Goal: Task Accomplishment & Management: Complete application form

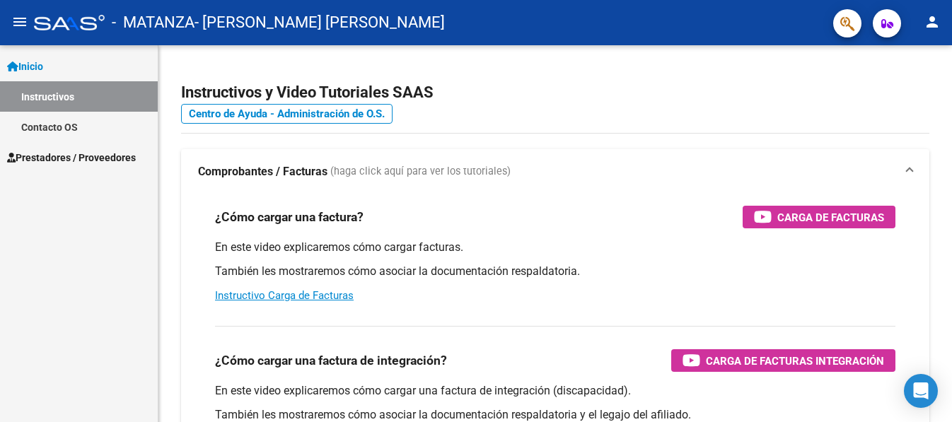
click at [71, 149] on link "Prestadores / Proveedores" at bounding box center [79, 157] width 158 height 30
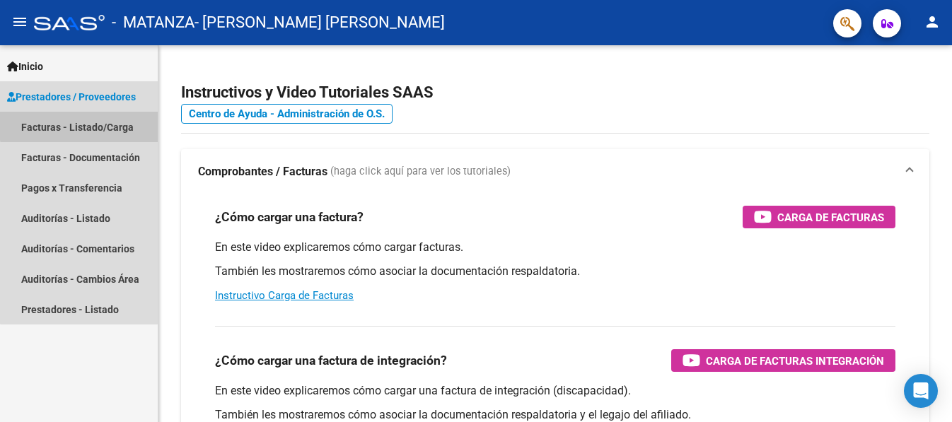
click at [85, 125] on link "Facturas - Listado/Carga" at bounding box center [79, 127] width 158 height 30
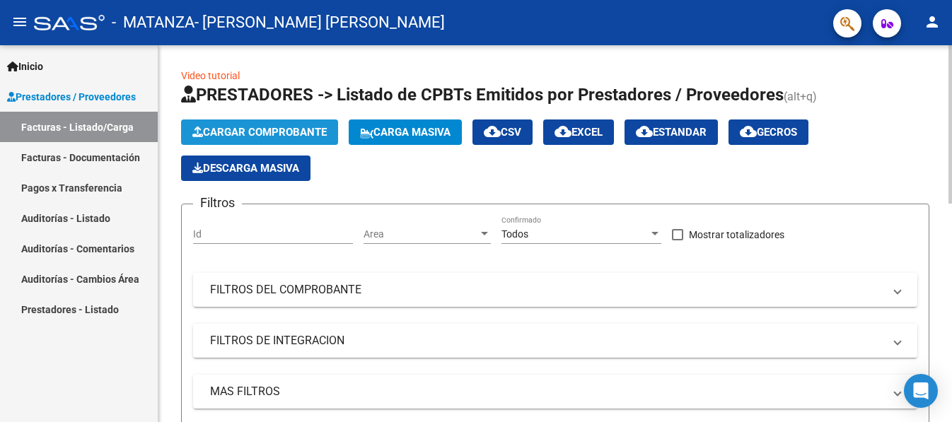
click at [241, 129] on span "Cargar Comprobante" at bounding box center [259, 132] width 134 height 13
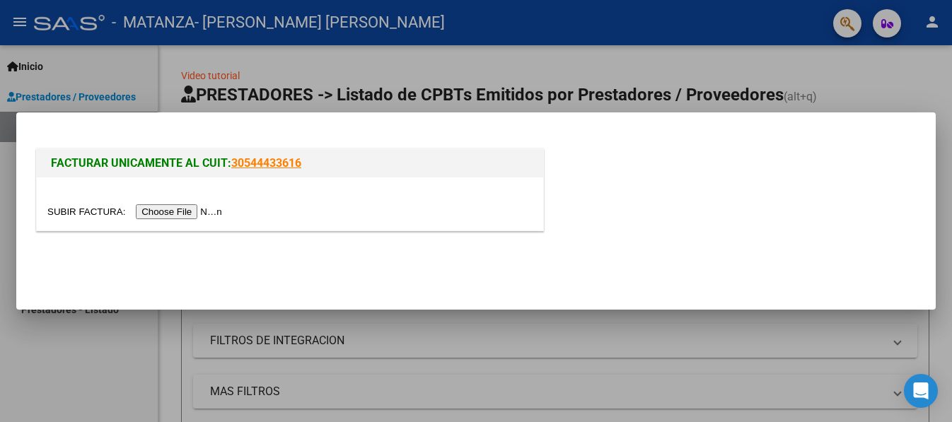
click at [212, 209] on input "file" at bounding box center [136, 211] width 179 height 15
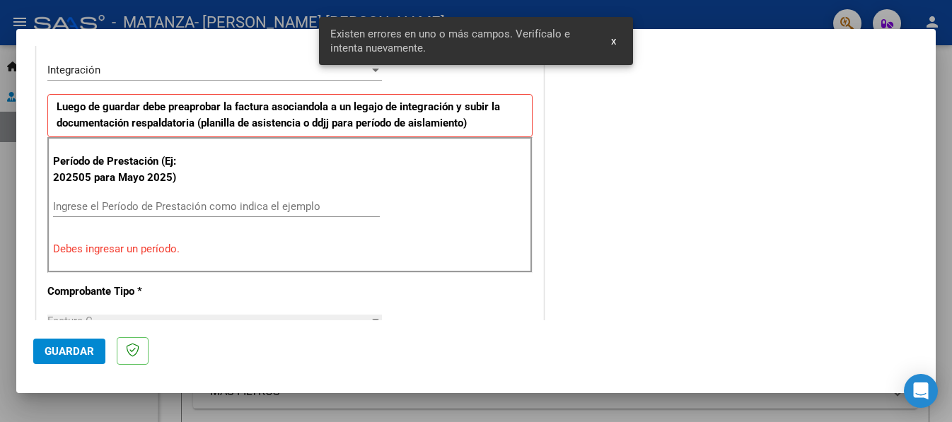
scroll to position [355, 0]
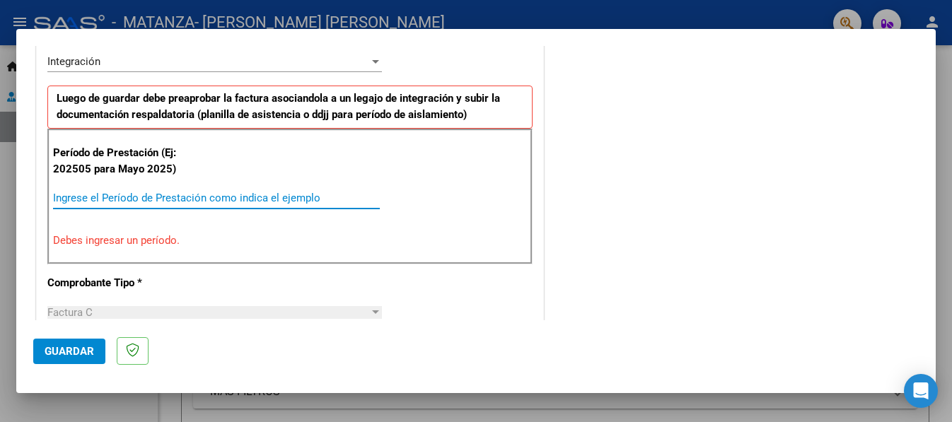
click at [315, 195] on input "Ingrese el Período de Prestación como indica el ejemplo" at bounding box center [216, 198] width 327 height 13
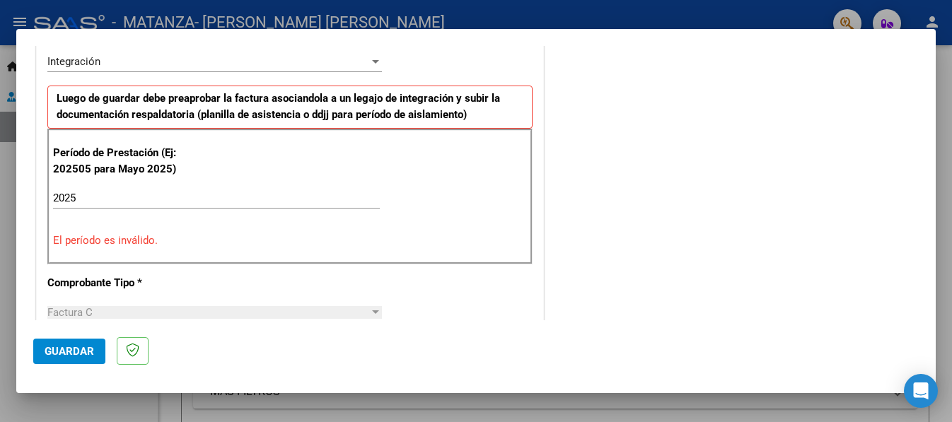
scroll to position [350, 0]
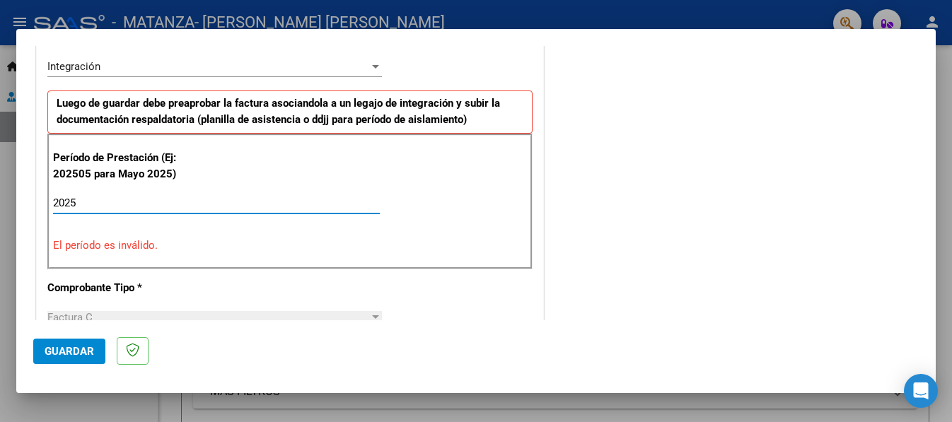
click at [209, 202] on input "2025" at bounding box center [216, 203] width 327 height 13
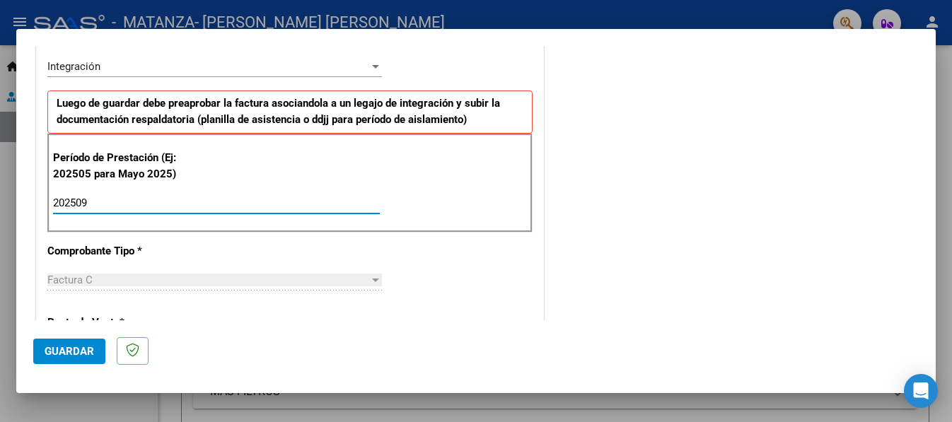
type input "202509"
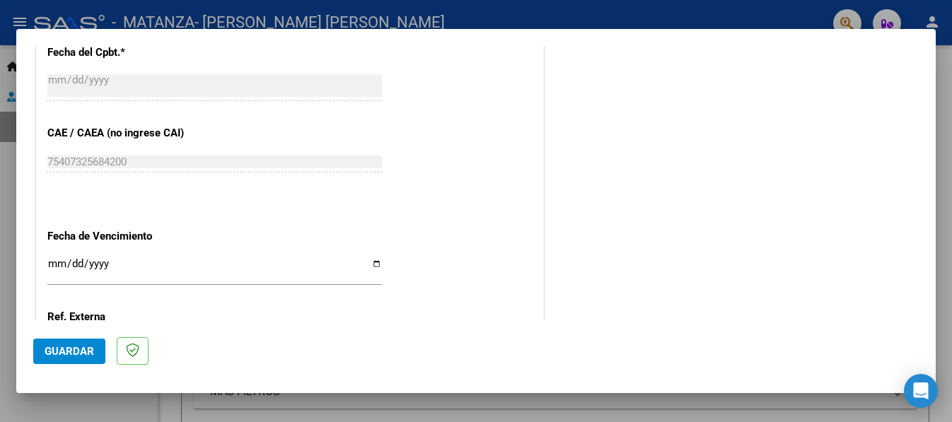
scroll to position [860, 0]
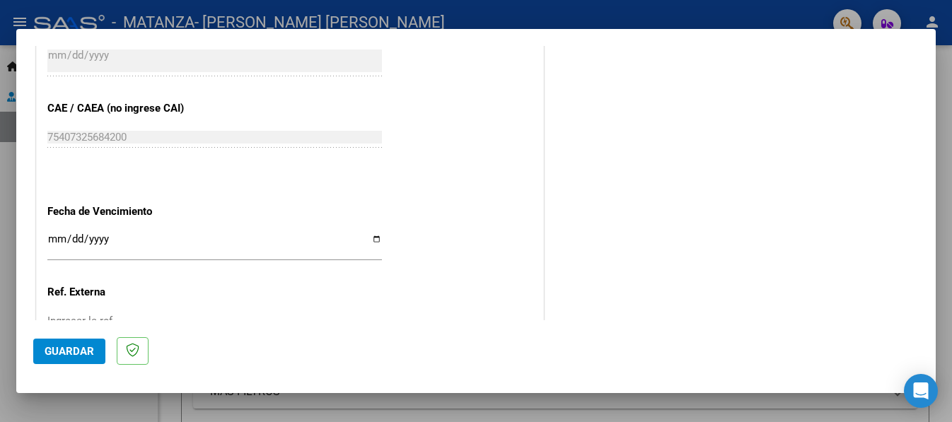
click at [370, 236] on input "Ingresar la fecha" at bounding box center [214, 245] width 335 height 23
type input "[DATE]"
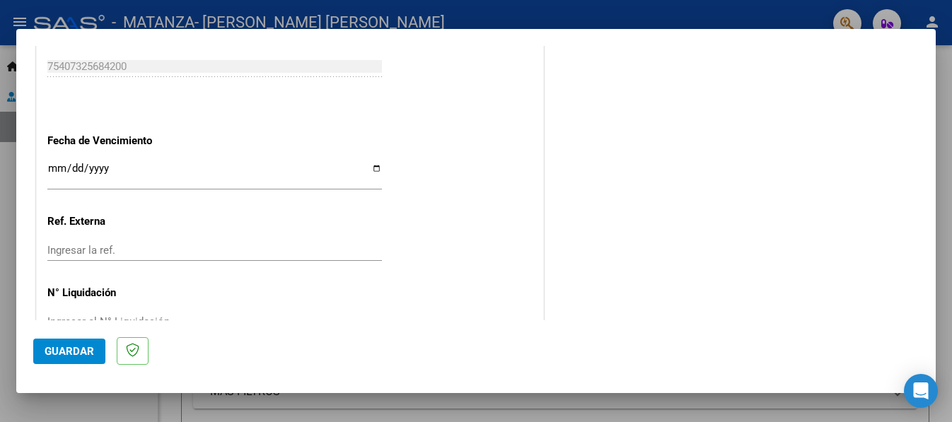
scroll to position [971, 0]
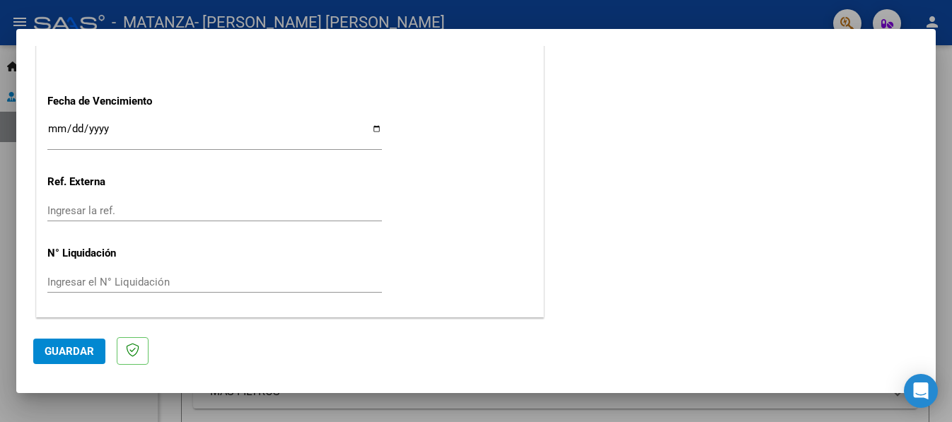
click at [70, 345] on span "Guardar" at bounding box center [70, 351] width 50 height 13
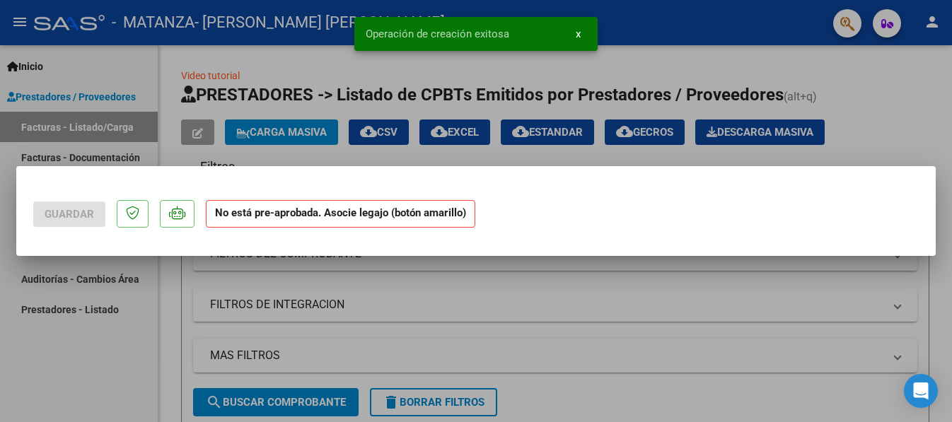
scroll to position [0, 0]
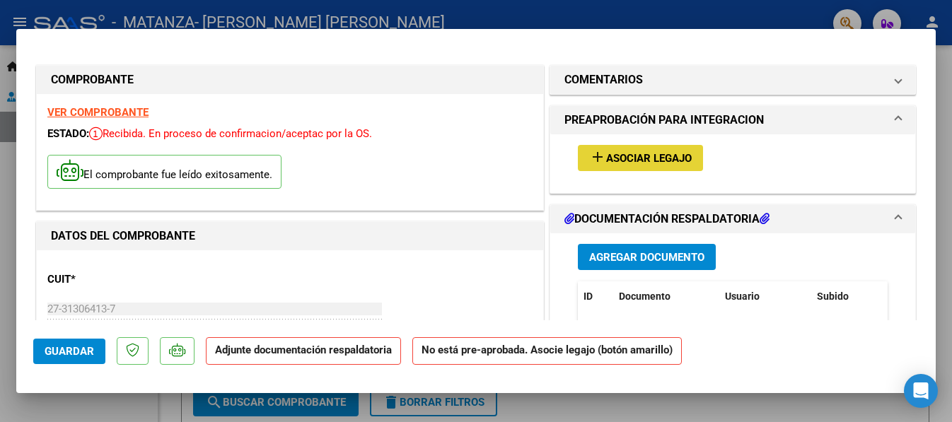
click at [651, 151] on span "add Asociar Legajo" at bounding box center [640, 157] width 103 height 13
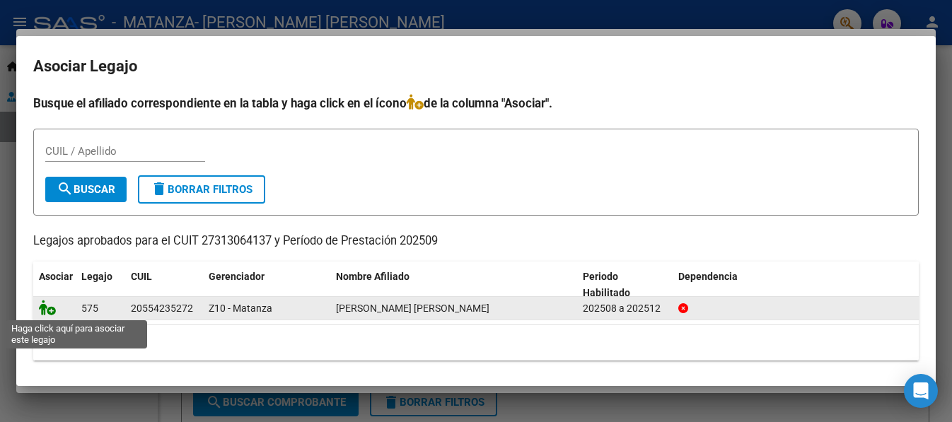
click at [42, 313] on icon at bounding box center [47, 308] width 17 height 16
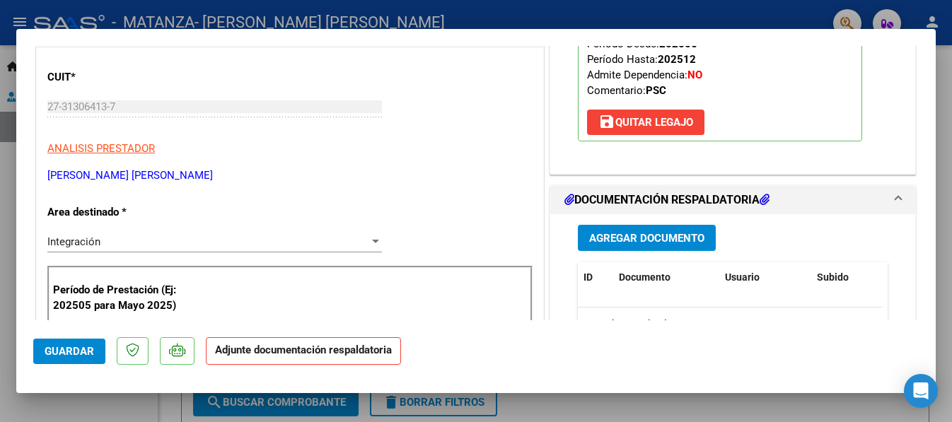
scroll to position [226, 0]
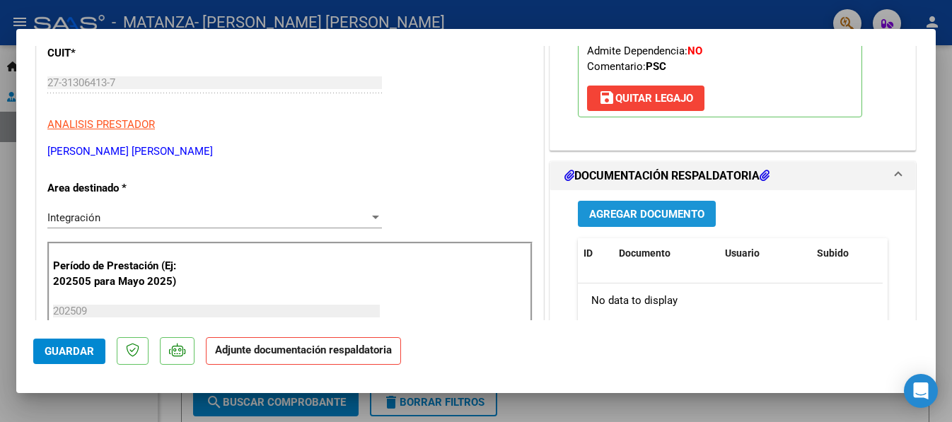
click at [626, 213] on span "Agregar Documento" at bounding box center [646, 214] width 115 height 13
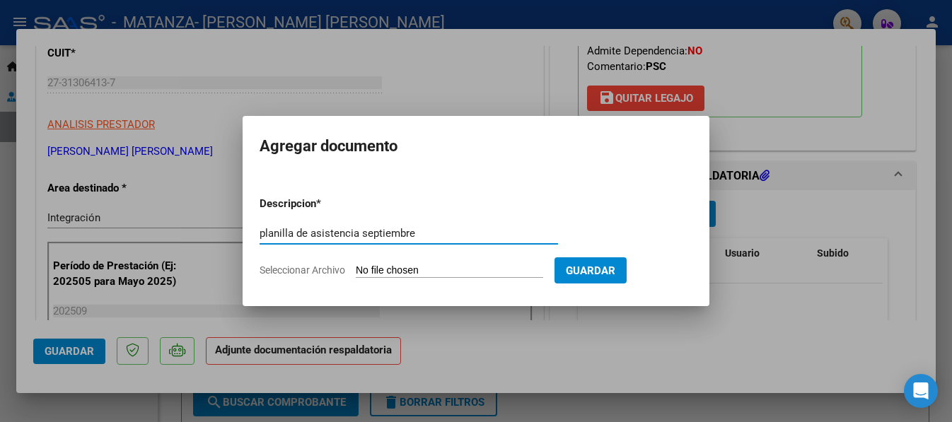
type input "planilla de asistencia septiembre"
type input "C:\fakepath\[PERSON_NAME] [DATE] Ps.pdf"
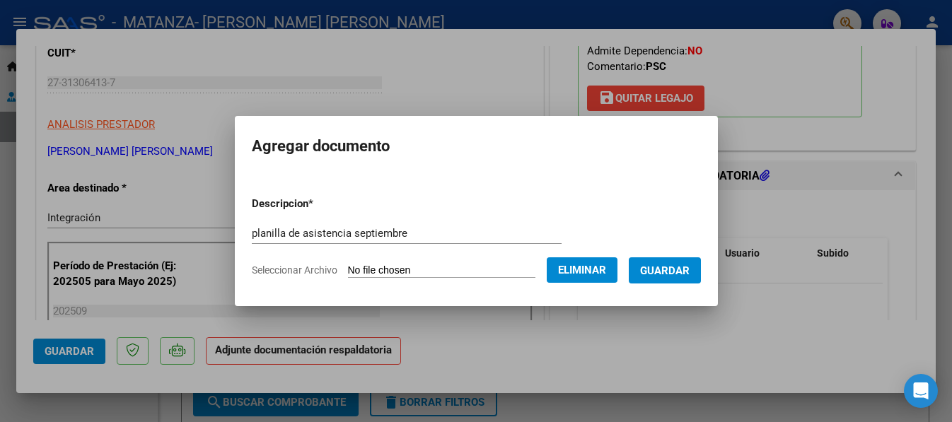
click at [657, 271] on span "Guardar" at bounding box center [665, 271] width 50 height 13
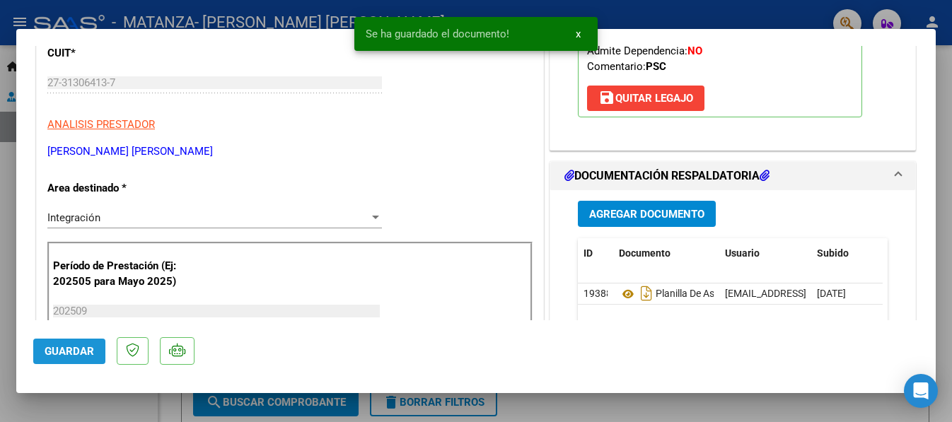
click at [73, 347] on span "Guardar" at bounding box center [70, 351] width 50 height 13
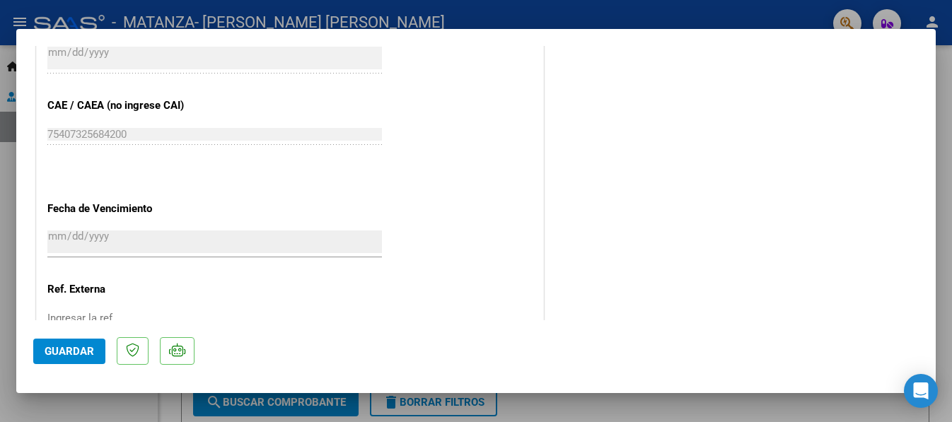
scroll to position [992, 0]
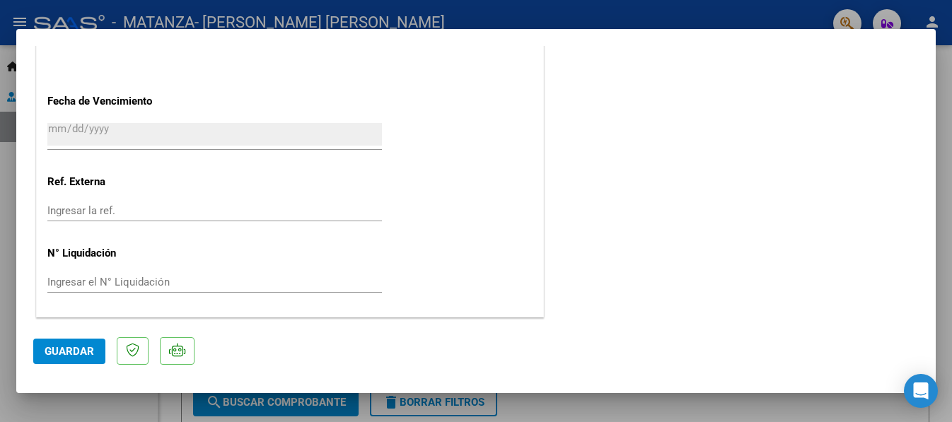
click at [941, 146] on div at bounding box center [476, 211] width 952 height 422
